Goal: Transaction & Acquisition: Purchase product/service

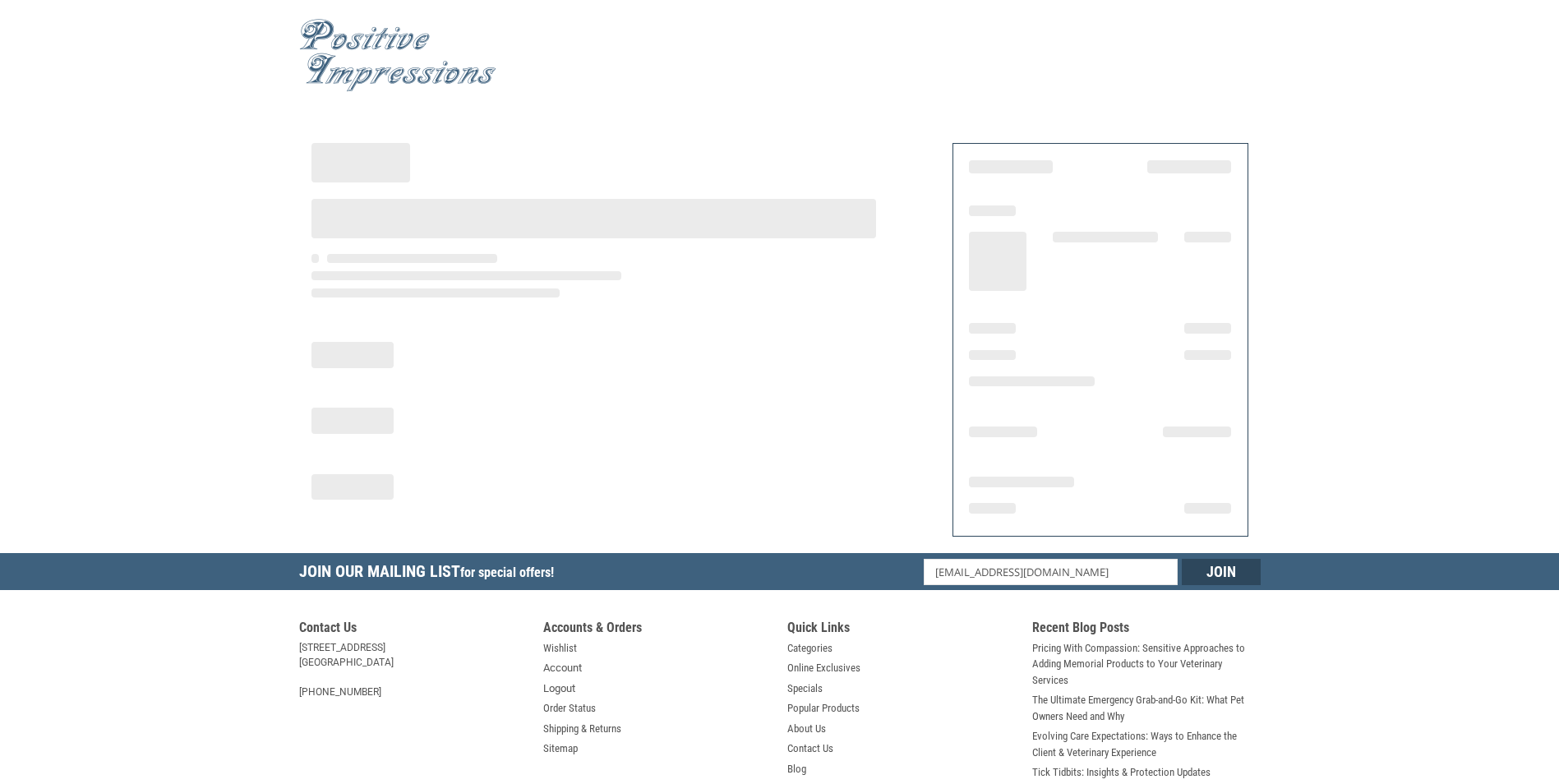
select select "NY"
select select "US"
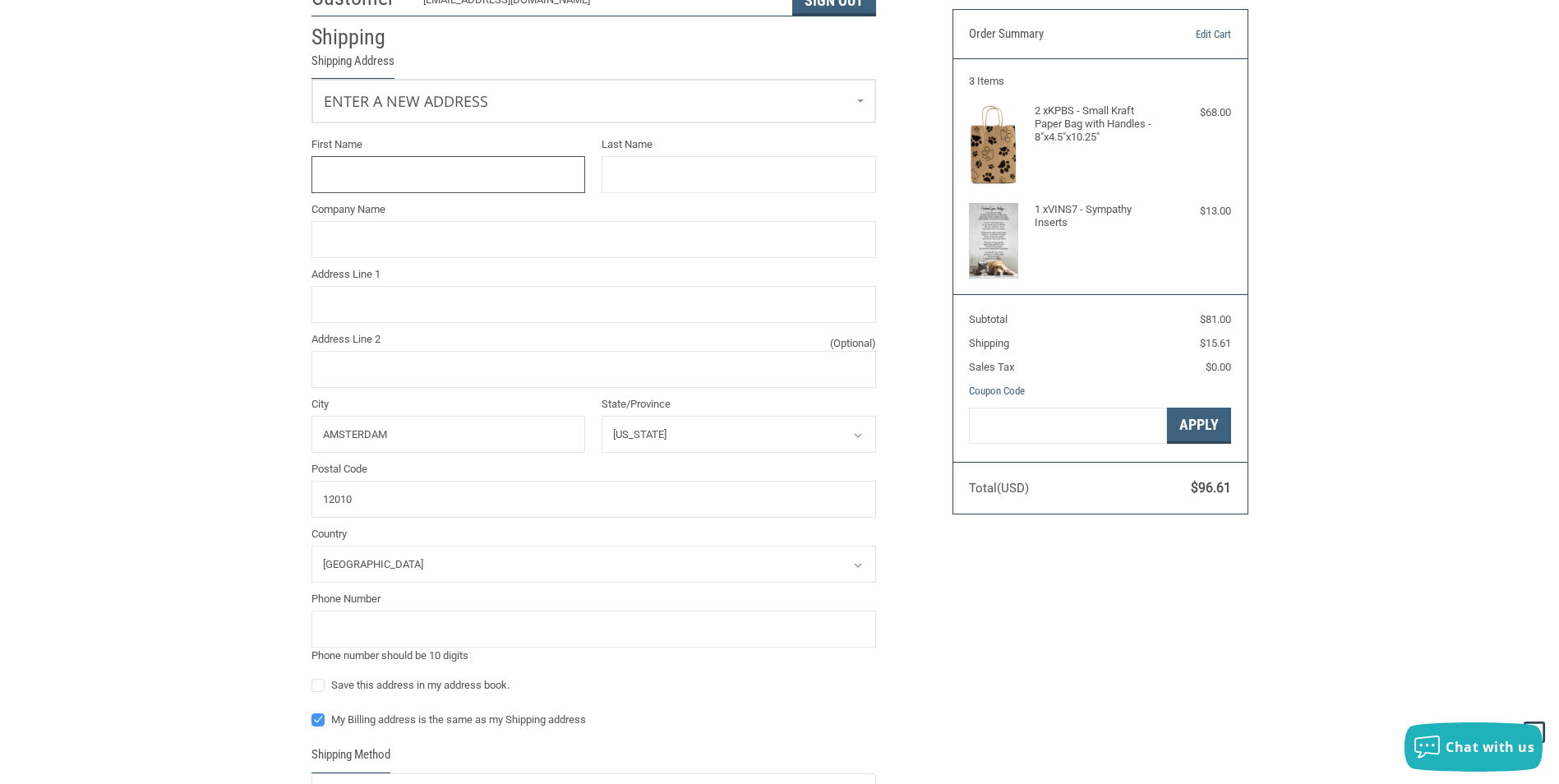
scroll to position [82, 0]
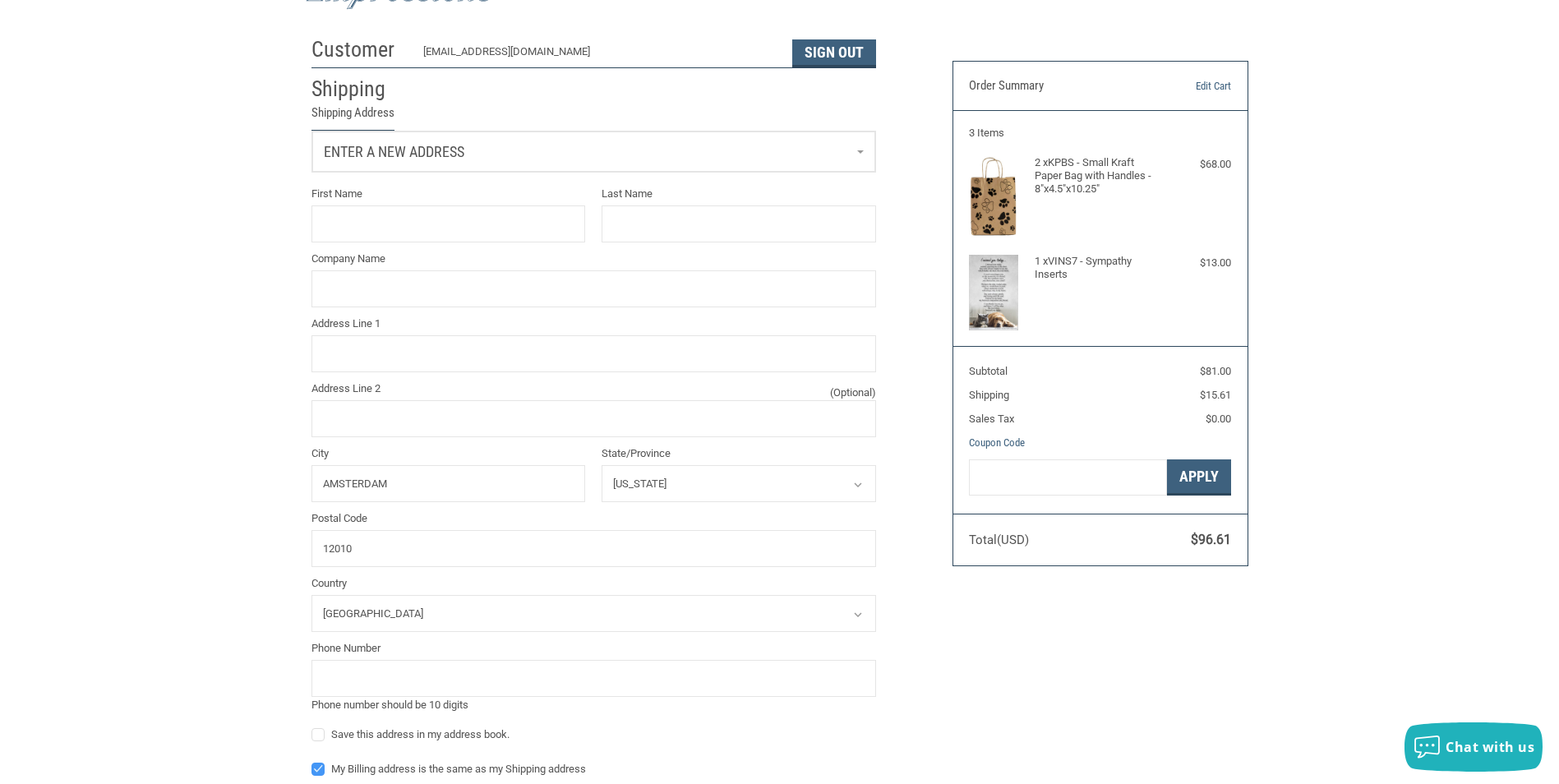
click at [550, 141] on link "Enter a new address" at bounding box center [594, 152] width 563 height 40
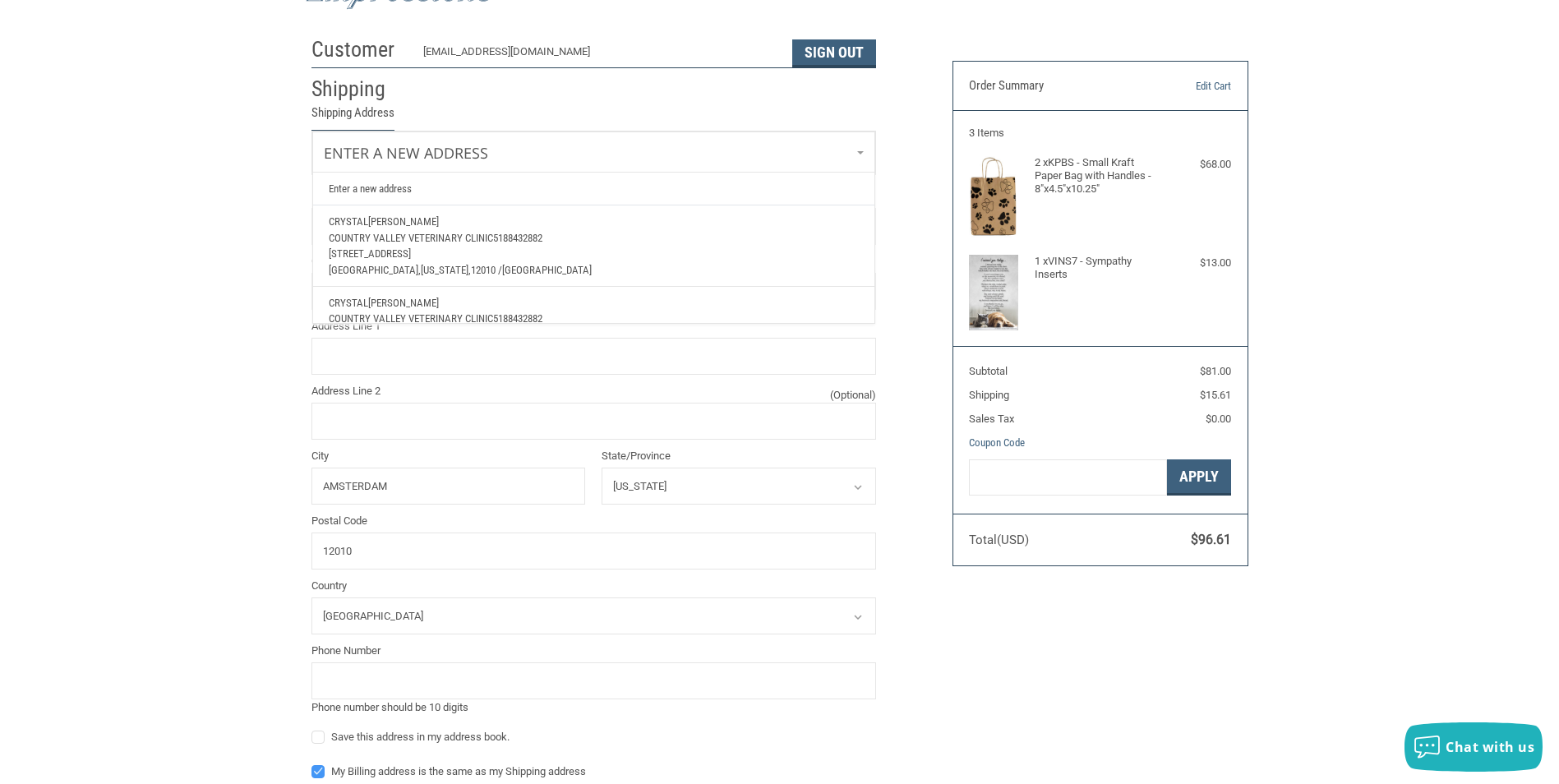
click at [525, 240] on span "5188432882" at bounding box center [517, 237] width 49 height 12
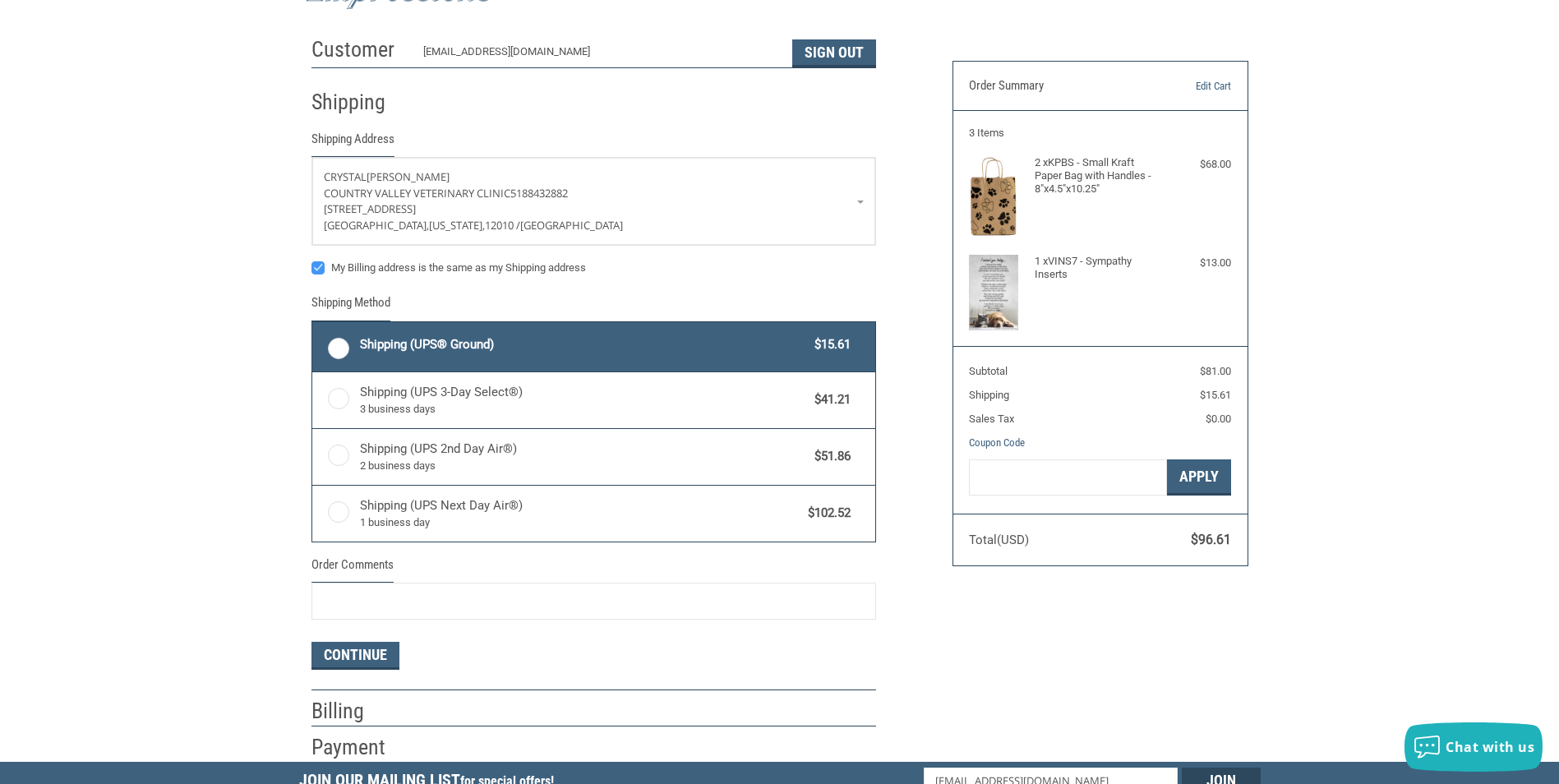
click at [333, 347] on label "Shipping (UPS® Ground) $15.61" at bounding box center [594, 347] width 563 height 49
click at [313, 325] on input "Shipping (UPS® Ground) $15.61" at bounding box center [312, 324] width 1 height 1
radio input "true"
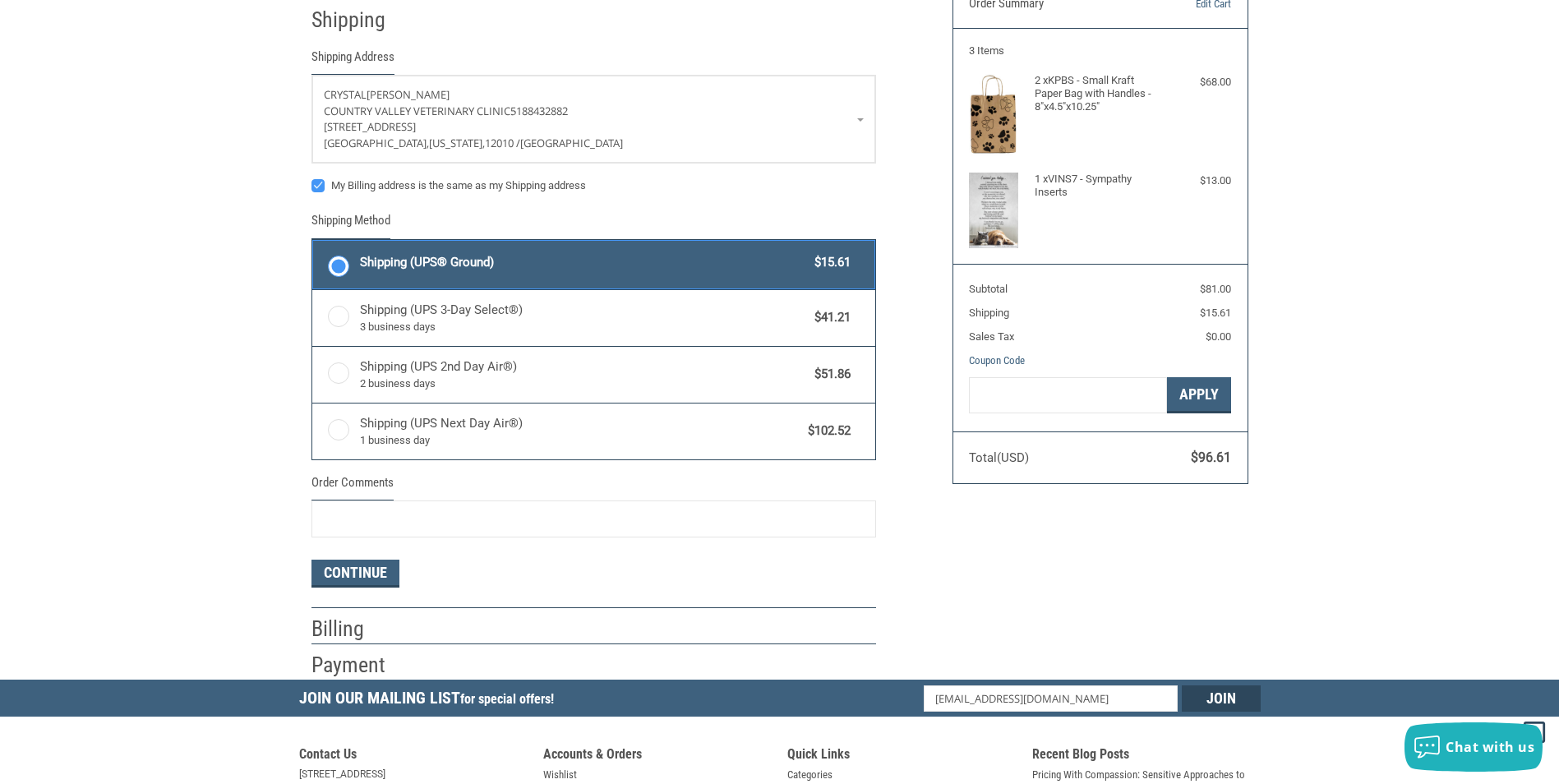
scroll to position [247, 0]
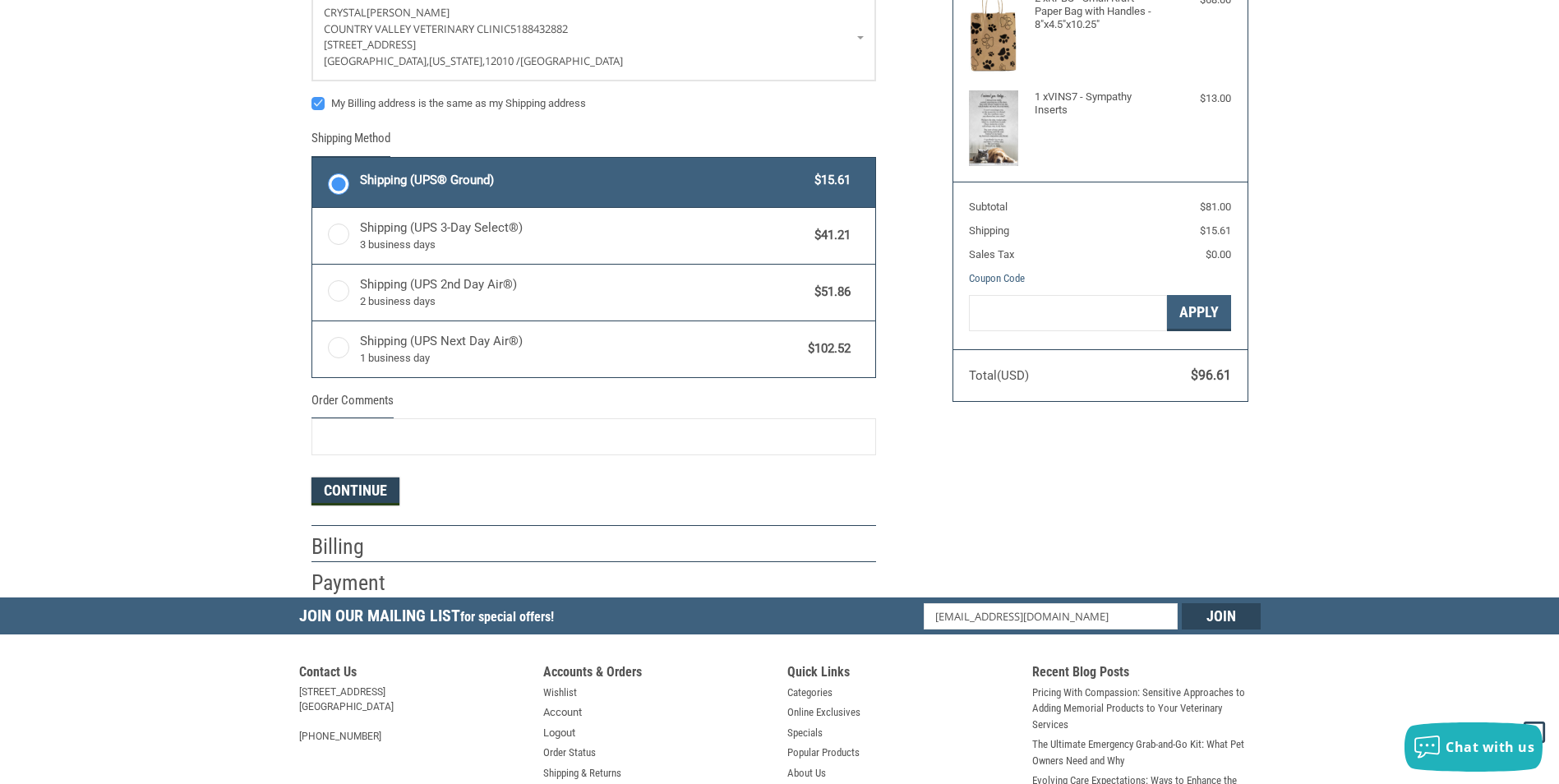
click at [379, 494] on button "Continue" at bounding box center [356, 492] width 88 height 28
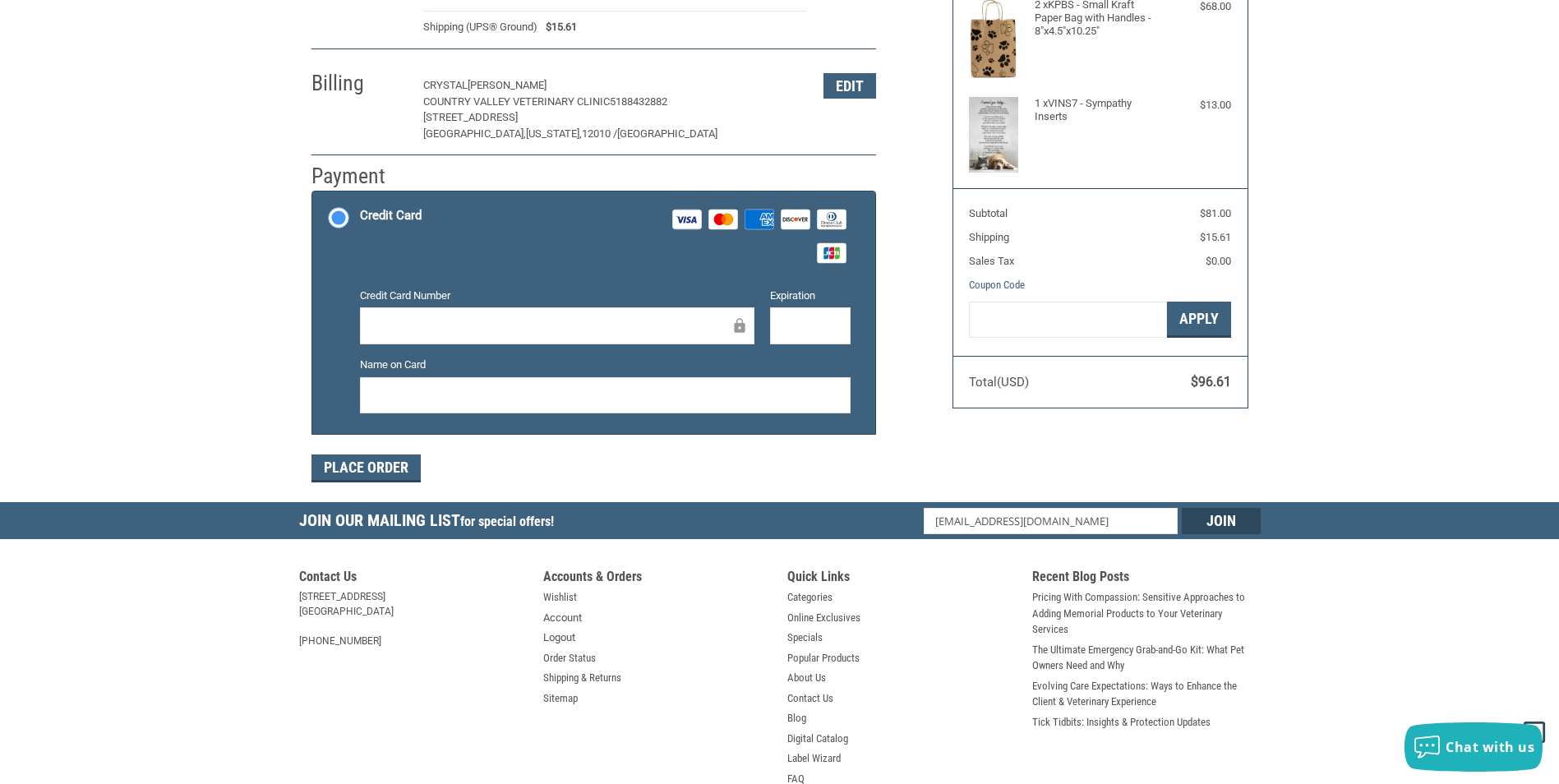
scroll to position [76, 0]
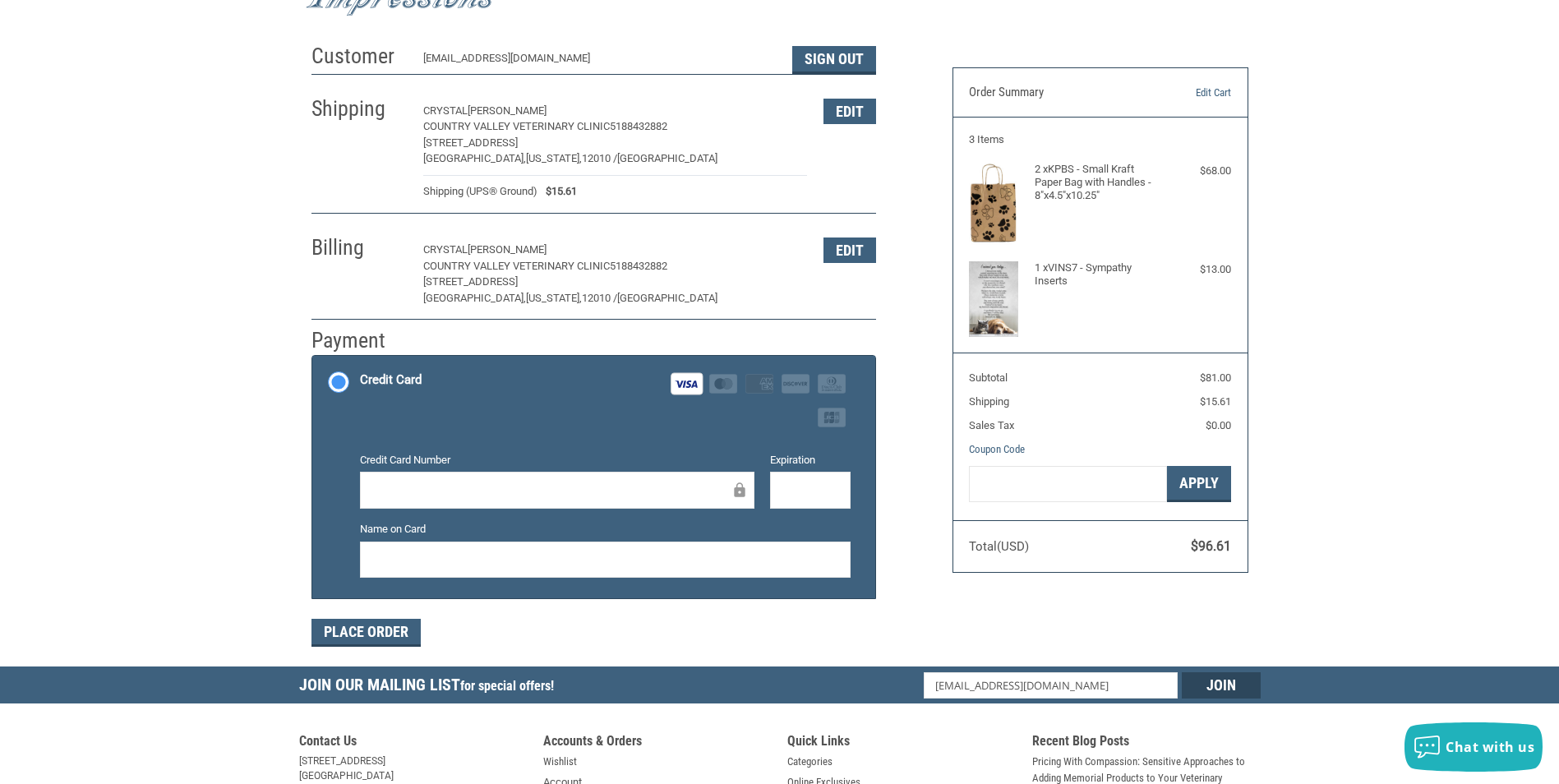
click at [842, 474] on div at bounding box center [810, 490] width 81 height 37
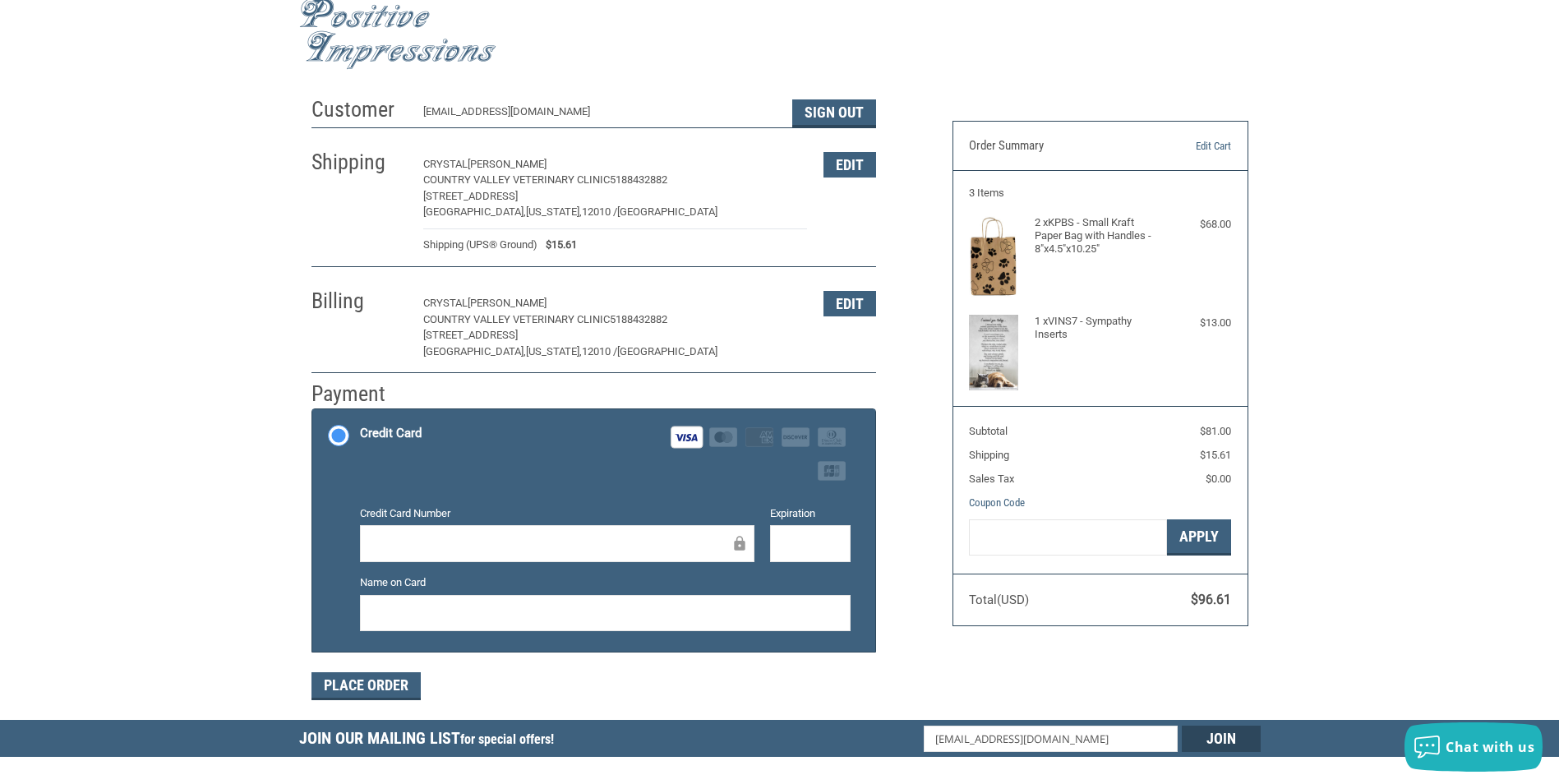
scroll to position [0, 0]
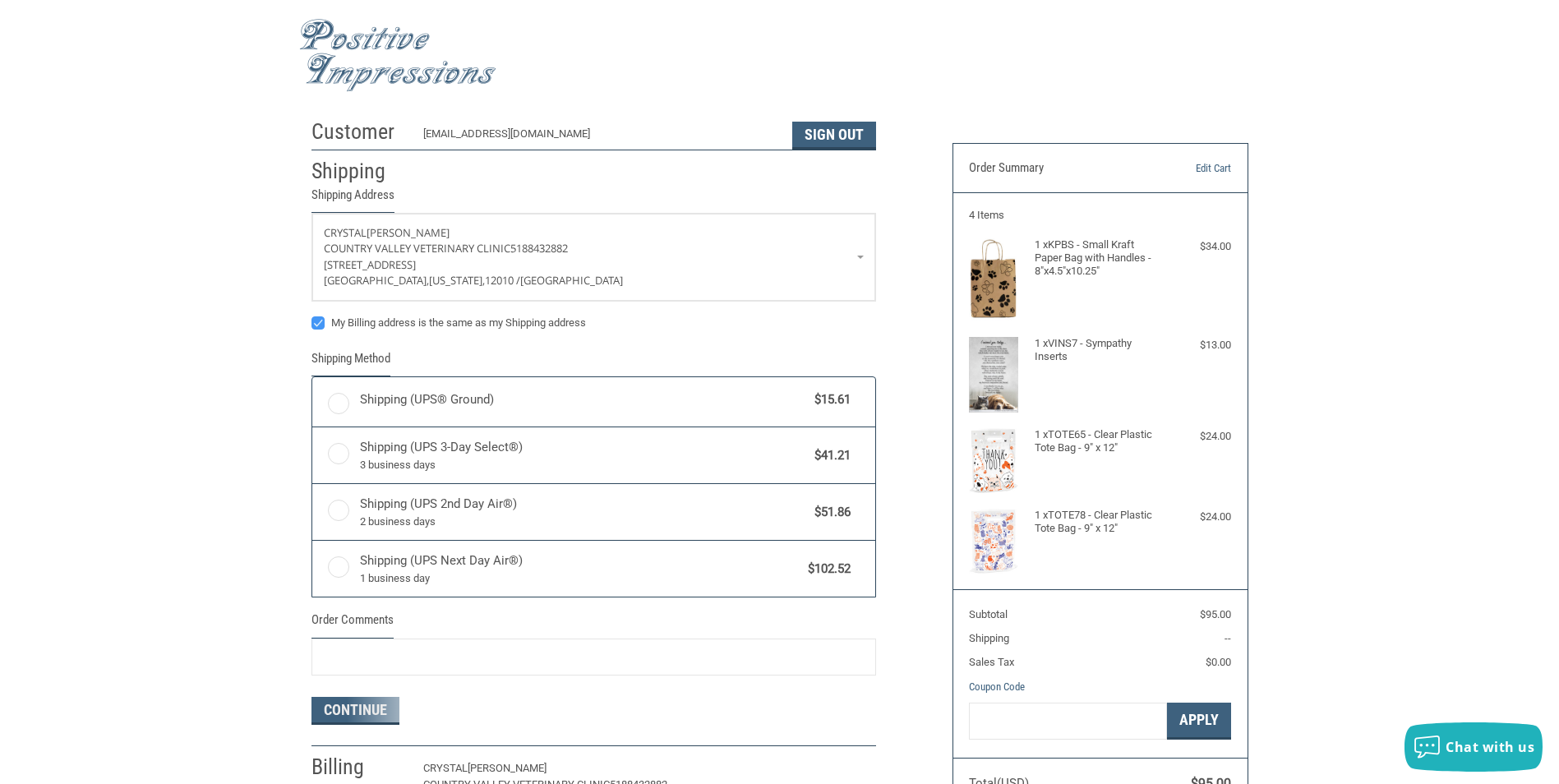
radio input "true"
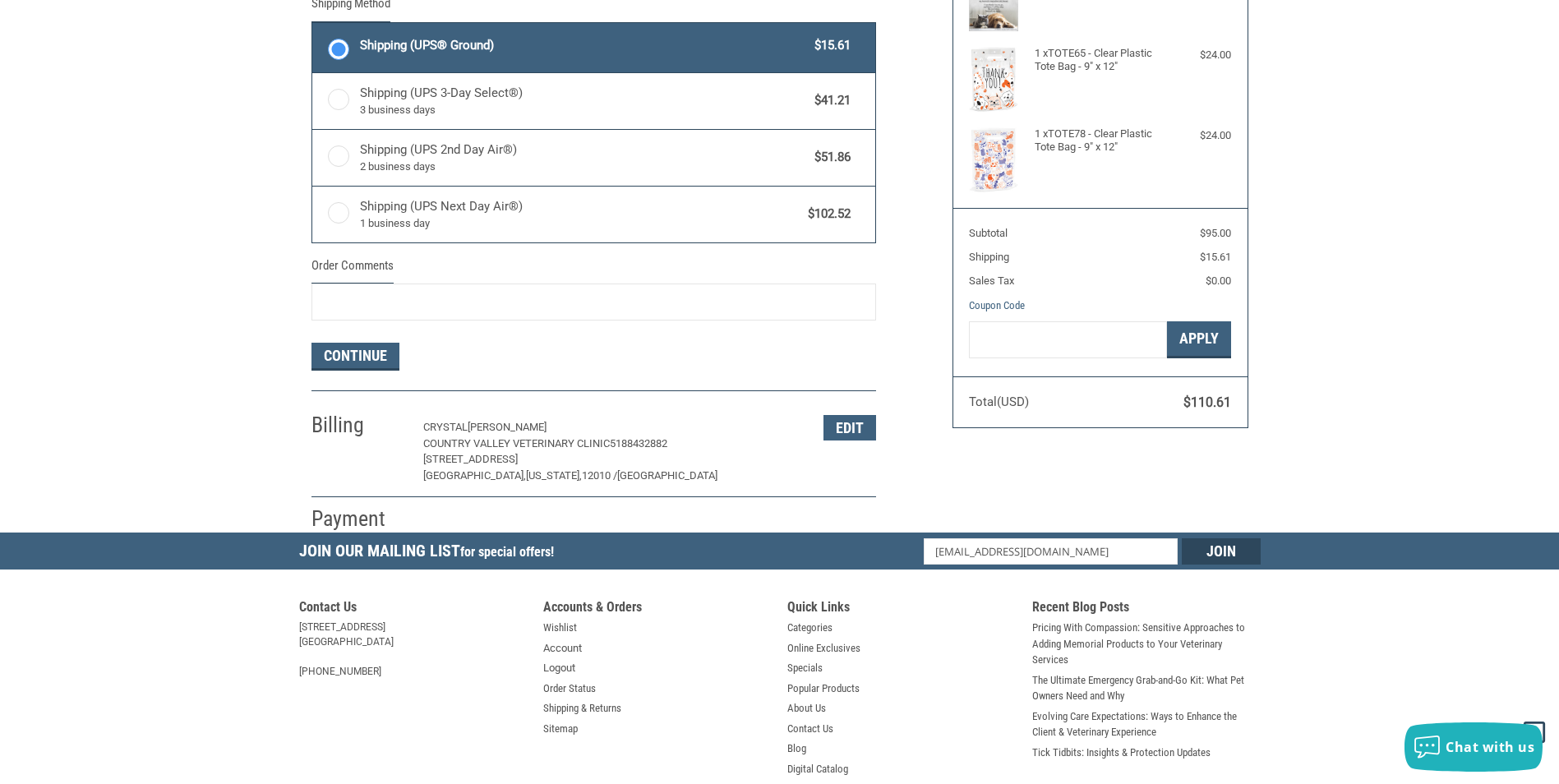
scroll to position [411, 0]
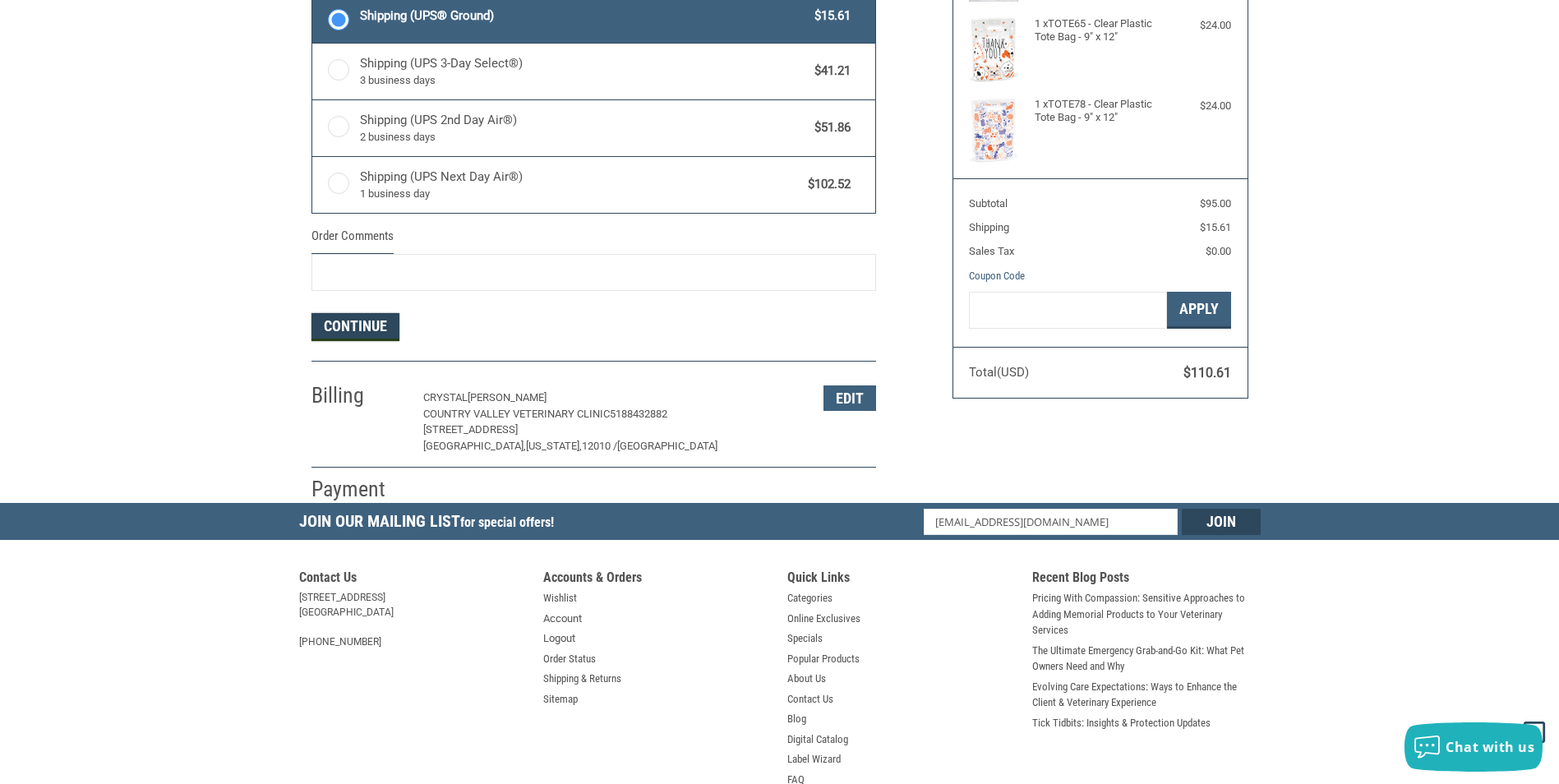
click at [371, 337] on button "Continue" at bounding box center [356, 327] width 88 height 28
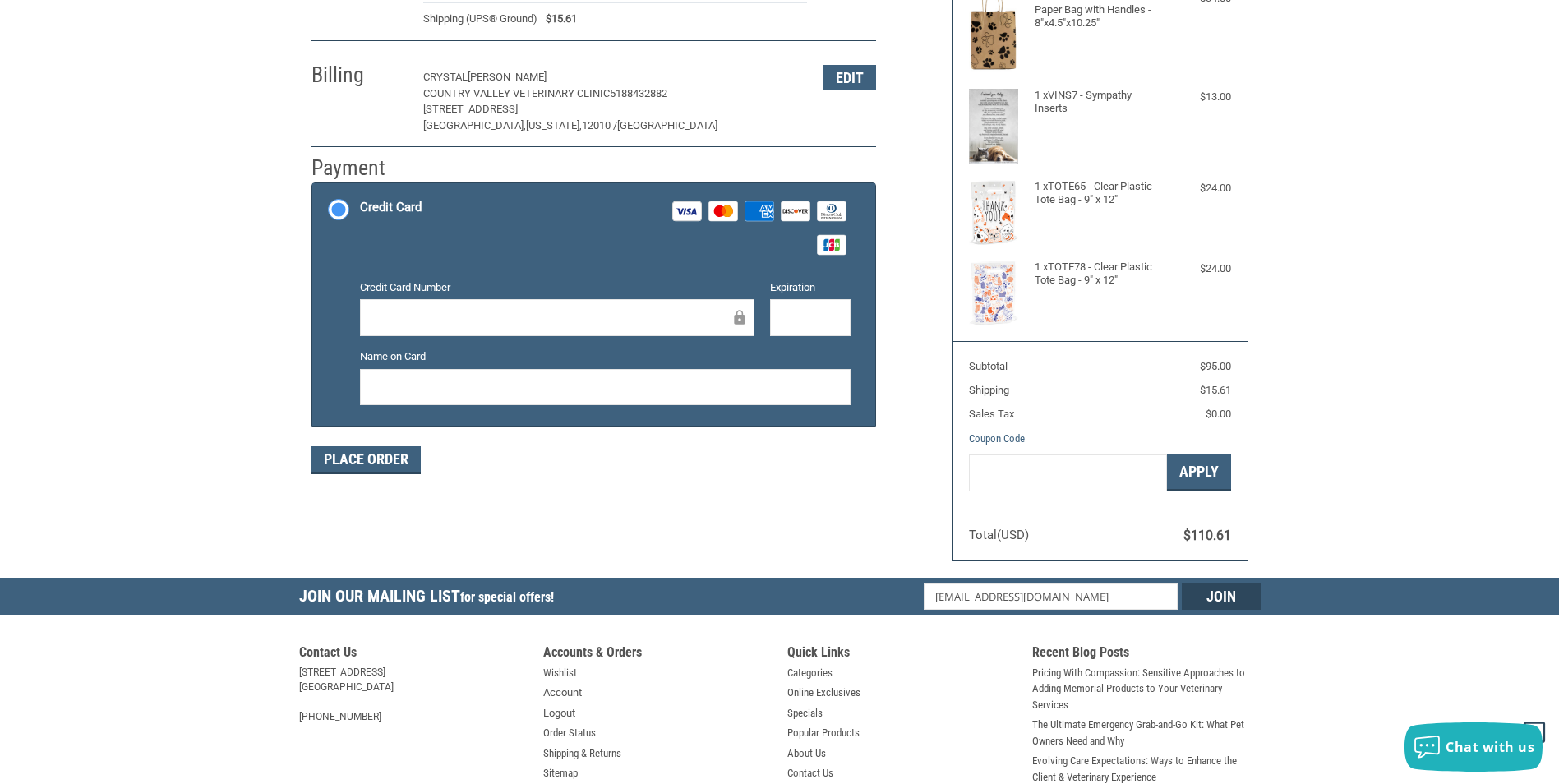
scroll to position [247, 0]
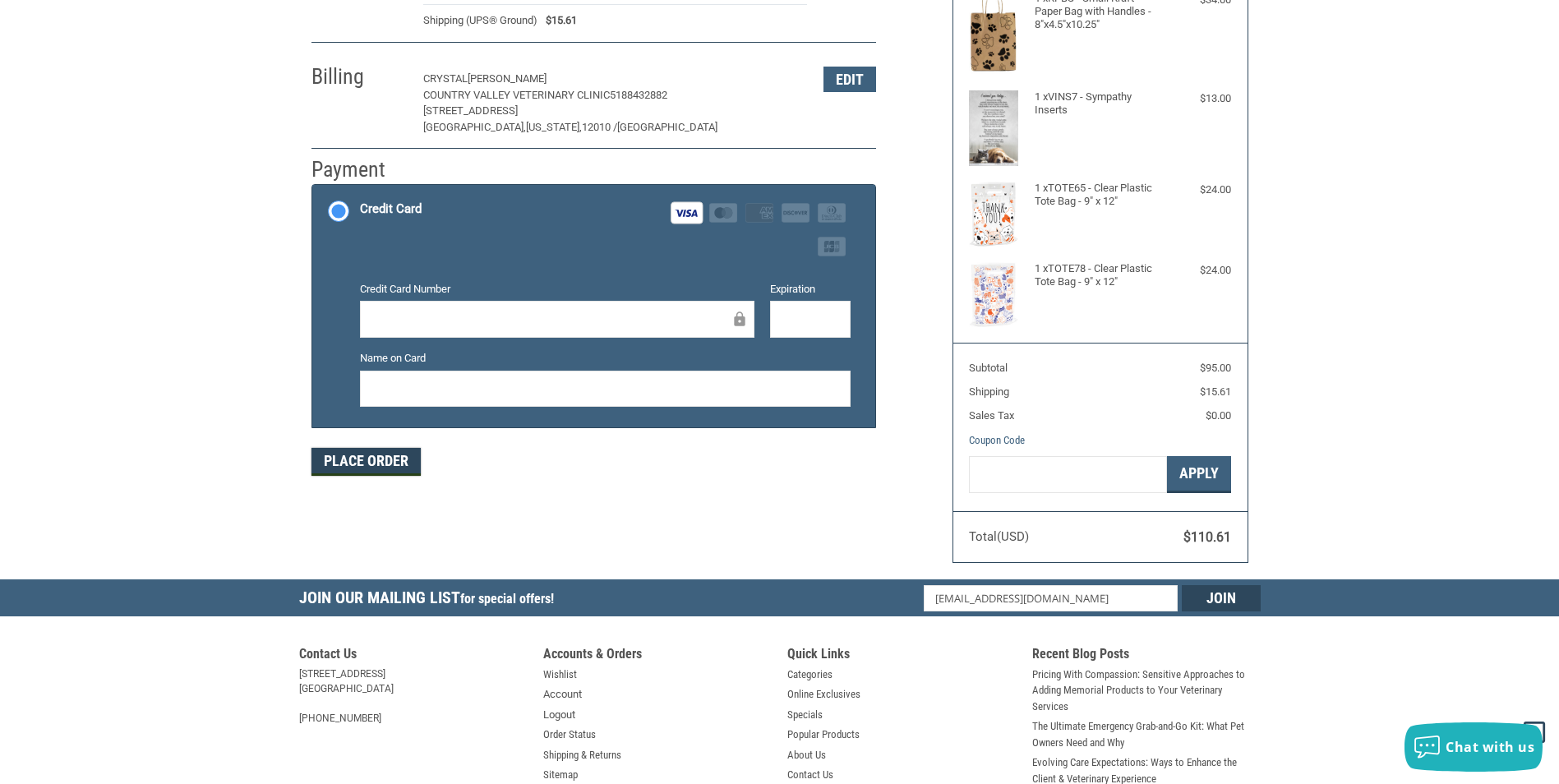
click at [352, 468] on button "Place Order" at bounding box center [366, 462] width 109 height 28
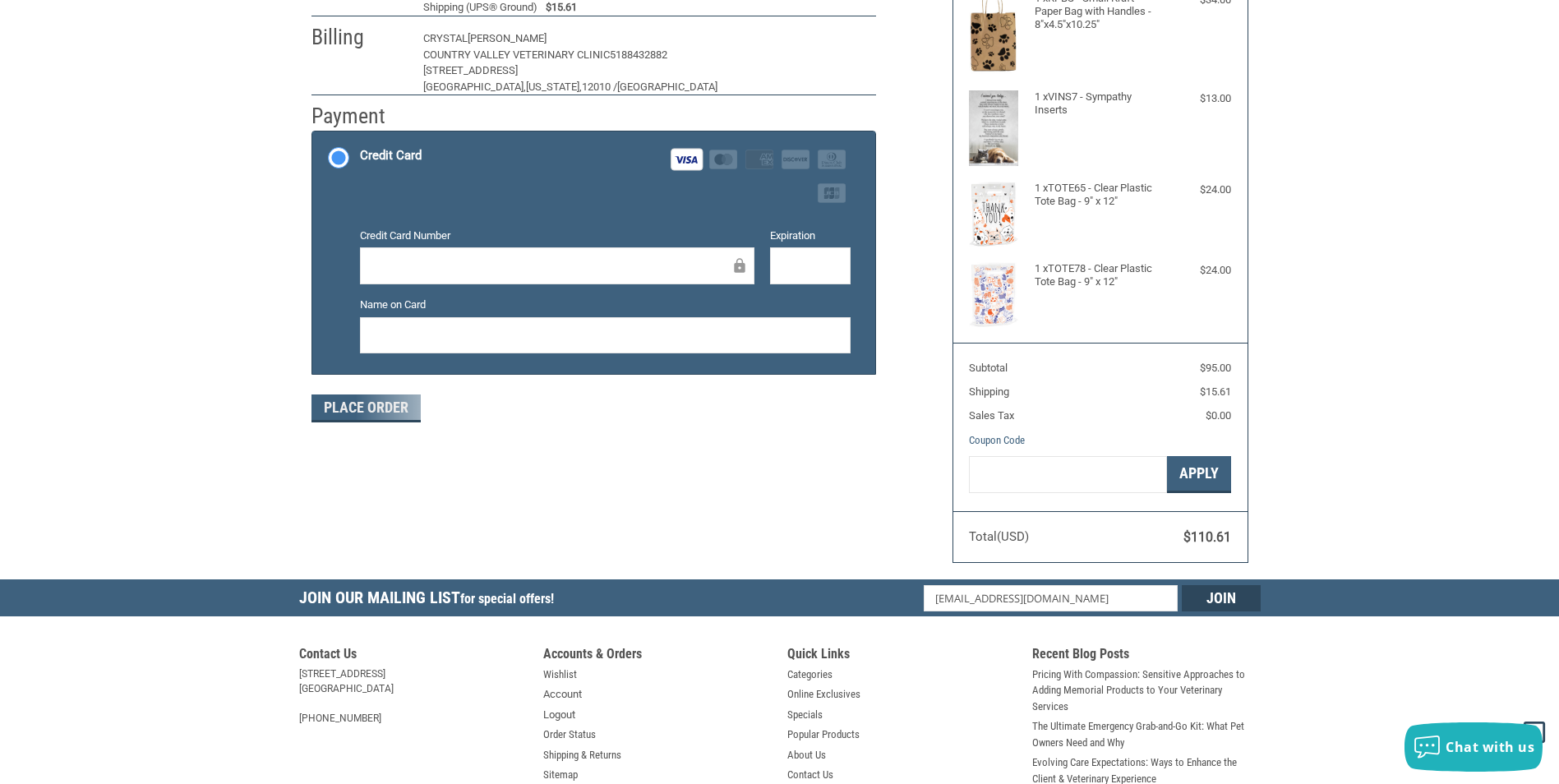
scroll to position [162, 0]
